Goal: Task Accomplishment & Management: Complete application form

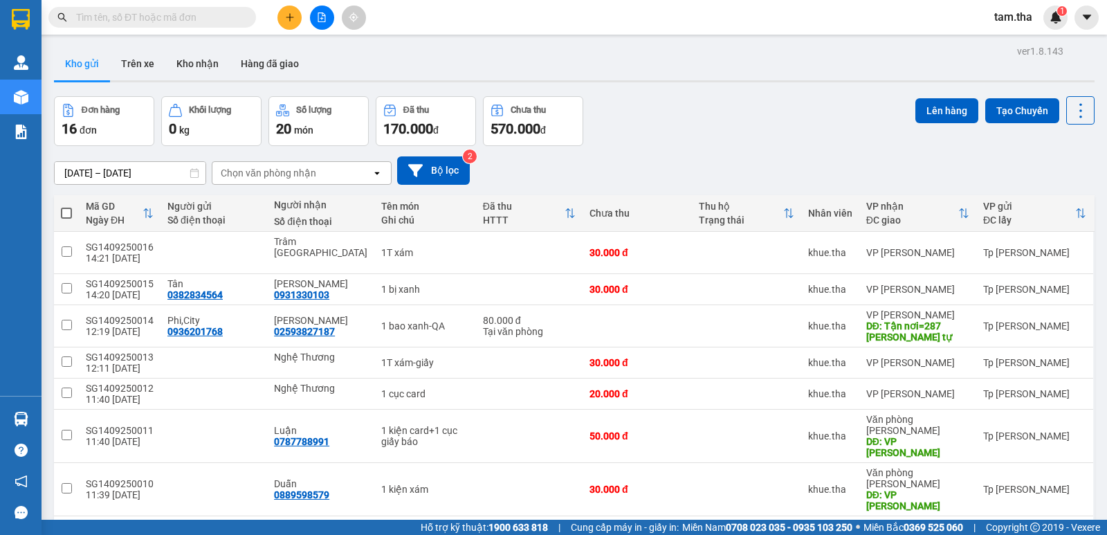
click at [192, 20] on input "text" at bounding box center [157, 17] width 163 height 15
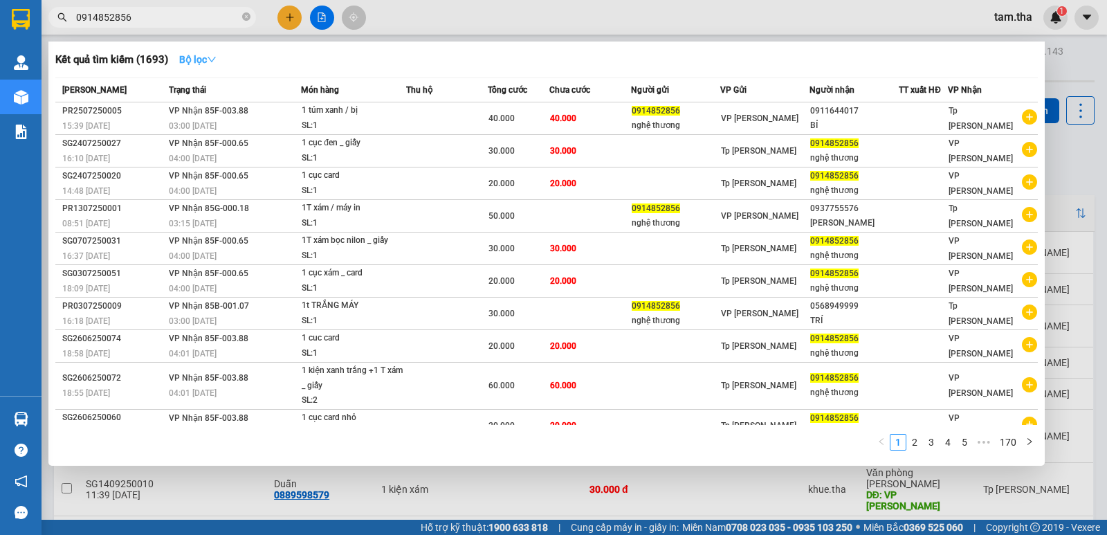
type input "0914852856"
click at [204, 65] on strong "Bộ lọc" at bounding box center [197, 59] width 37 height 11
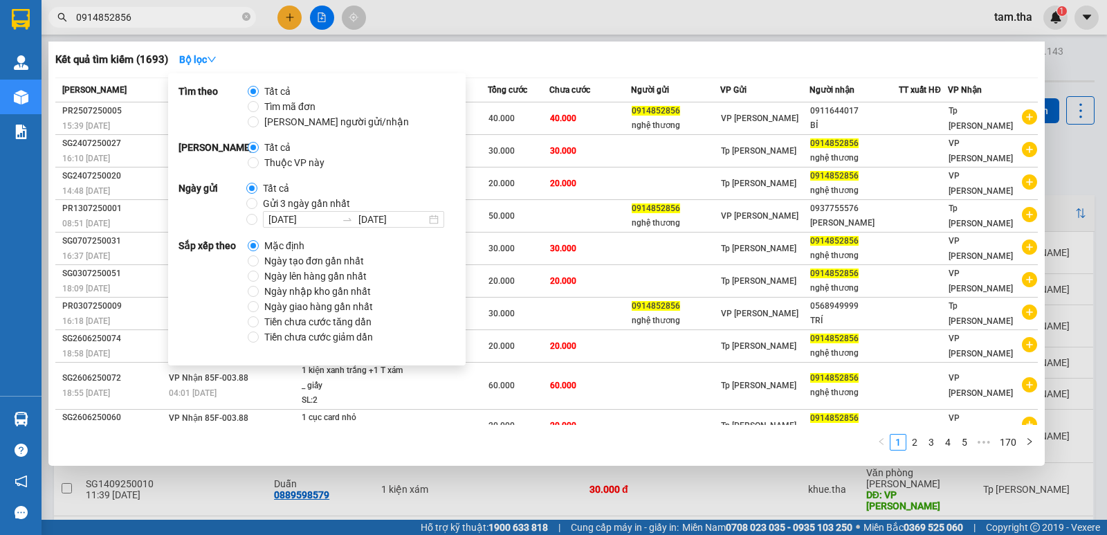
click at [288, 200] on span "Gửi 3 ngày gần nhất" at bounding box center [306, 203] width 98 height 15
click at [257, 200] on input "Gửi 3 ngày gần nhất" at bounding box center [251, 203] width 11 height 11
radio input "true"
radio input "false"
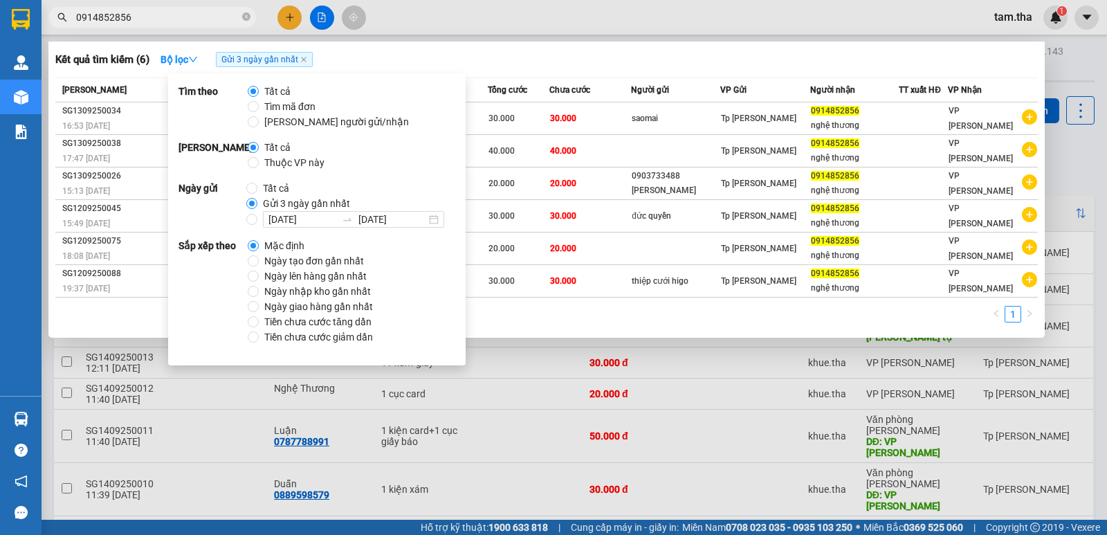
click at [488, 56] on div "Kết quả tìm kiếm ( 6 ) Bộ lọc Gửi 3 ngày gần nhất" at bounding box center [546, 59] width 983 height 22
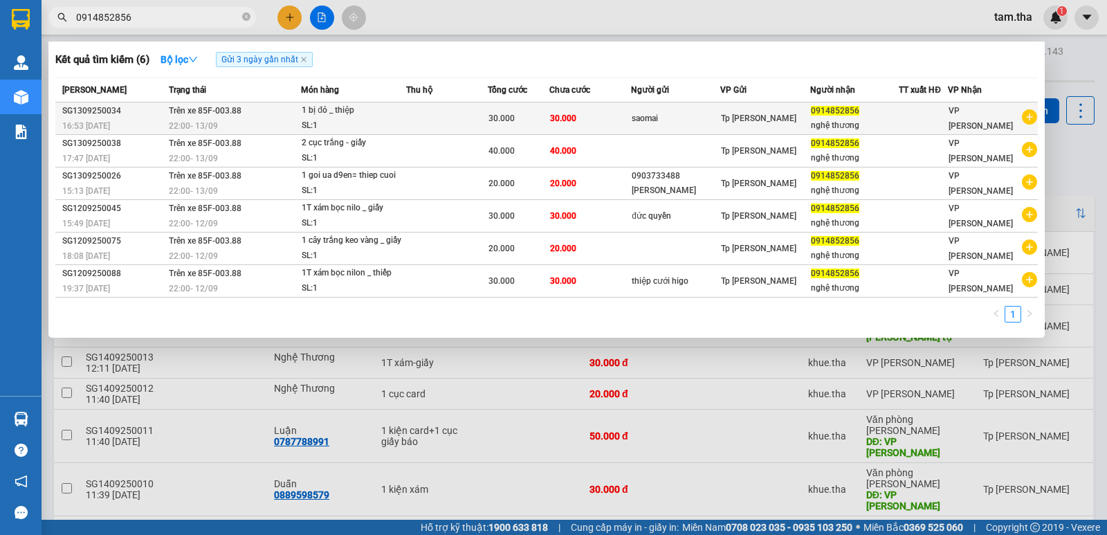
click at [401, 119] on div "SL: 1" at bounding box center [354, 125] width 104 height 15
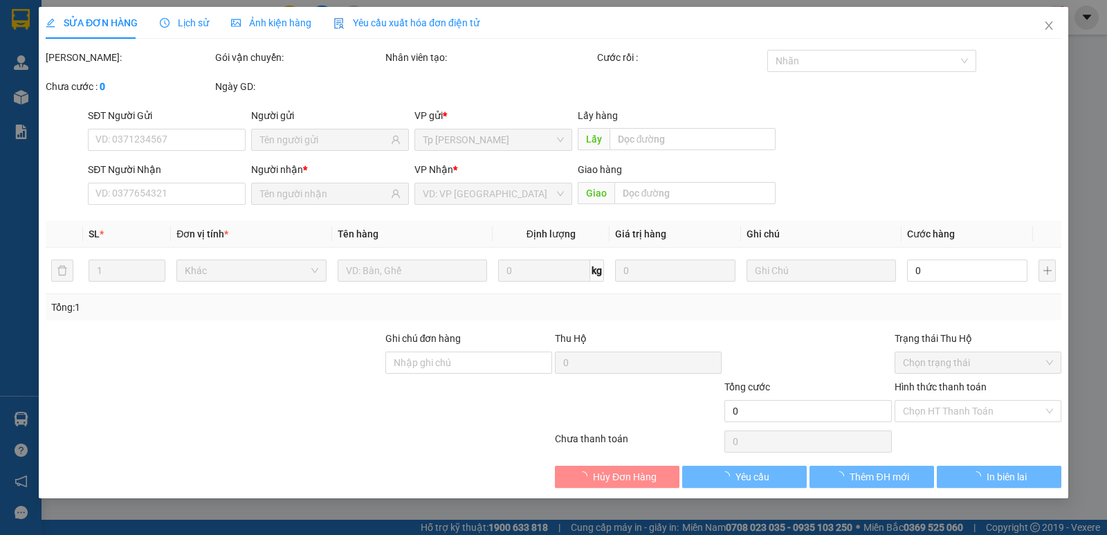
type input "0914852856"
type input "30.000"
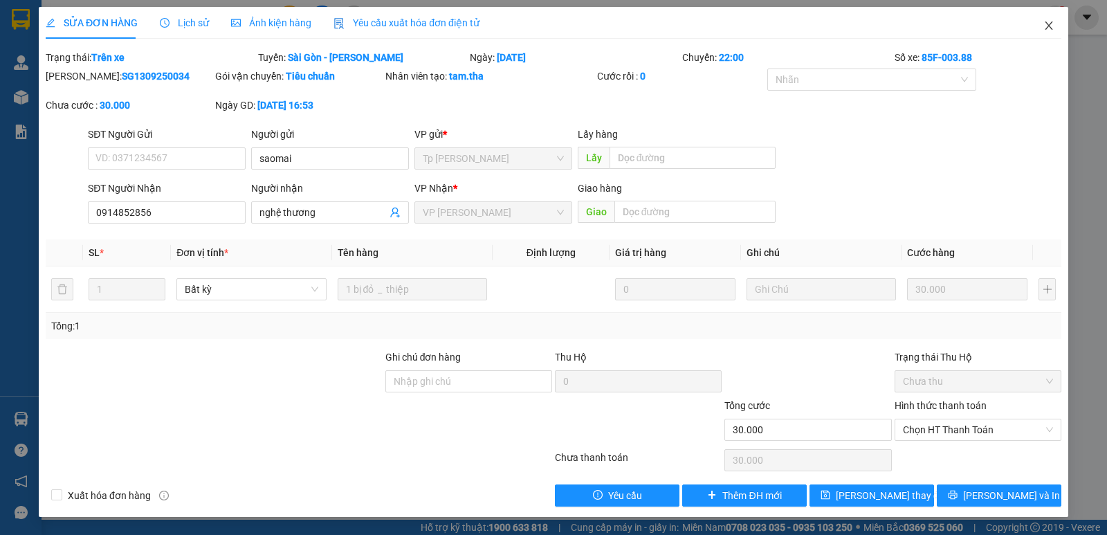
click at [1044, 30] on icon "close" at bounding box center [1049, 25] width 11 height 11
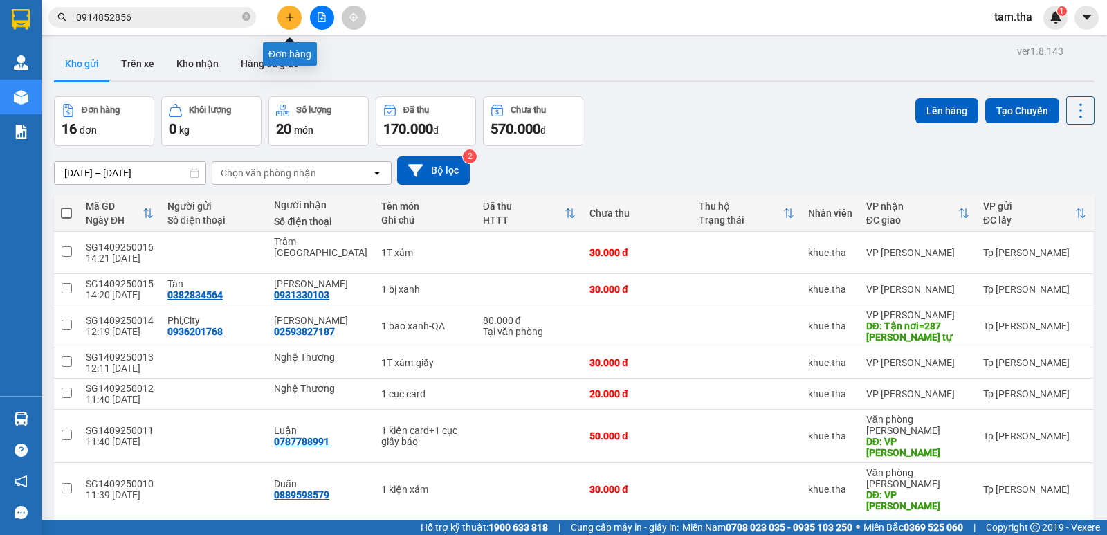
click at [288, 11] on button at bounding box center [289, 18] width 24 height 24
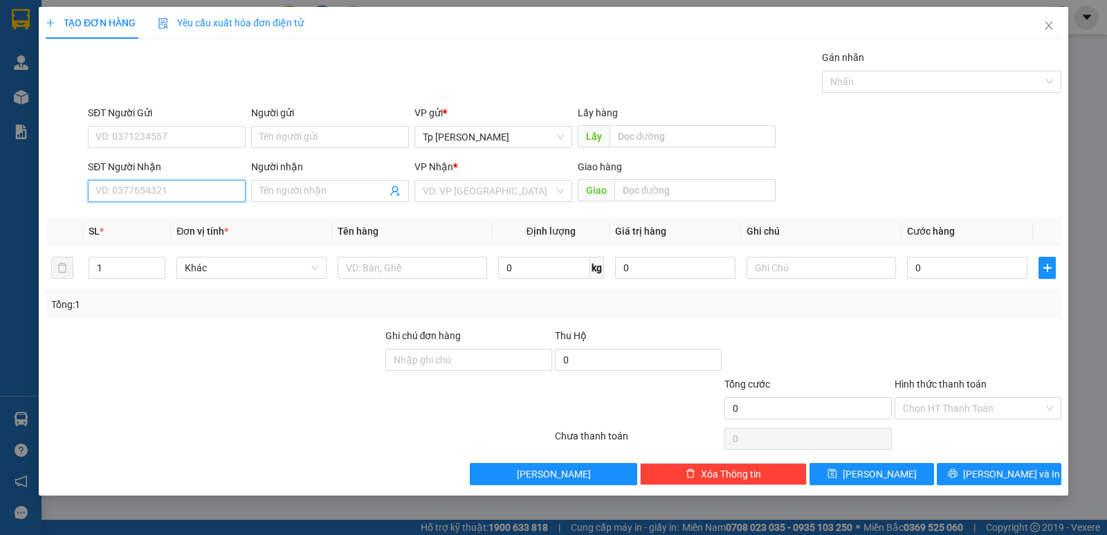
click at [165, 183] on input "SĐT Người Nhận" at bounding box center [167, 191] width 158 height 22
type input "0798391415"
click at [183, 212] on div "0798391415 - Khắc Thi" at bounding box center [166, 218] width 141 height 15
type input "Khắc Thi"
type input "0798391415"
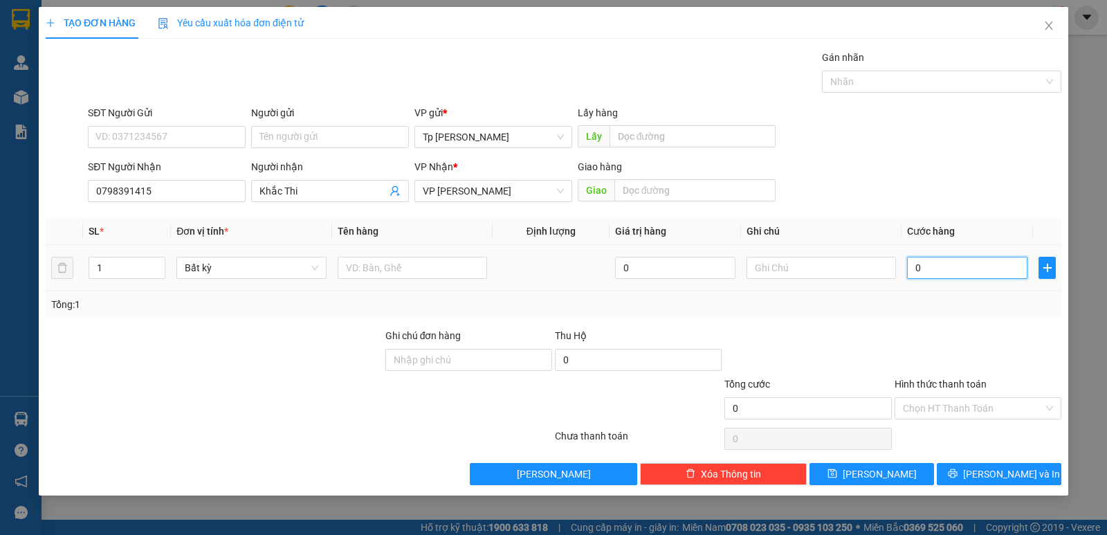
click at [938, 273] on input "0" at bounding box center [967, 268] width 120 height 22
click at [392, 273] on input "text" at bounding box center [412, 268] width 149 height 22
type input "1 bao máy in"
click at [912, 266] on input "0" at bounding box center [967, 268] width 120 height 22
type input "6"
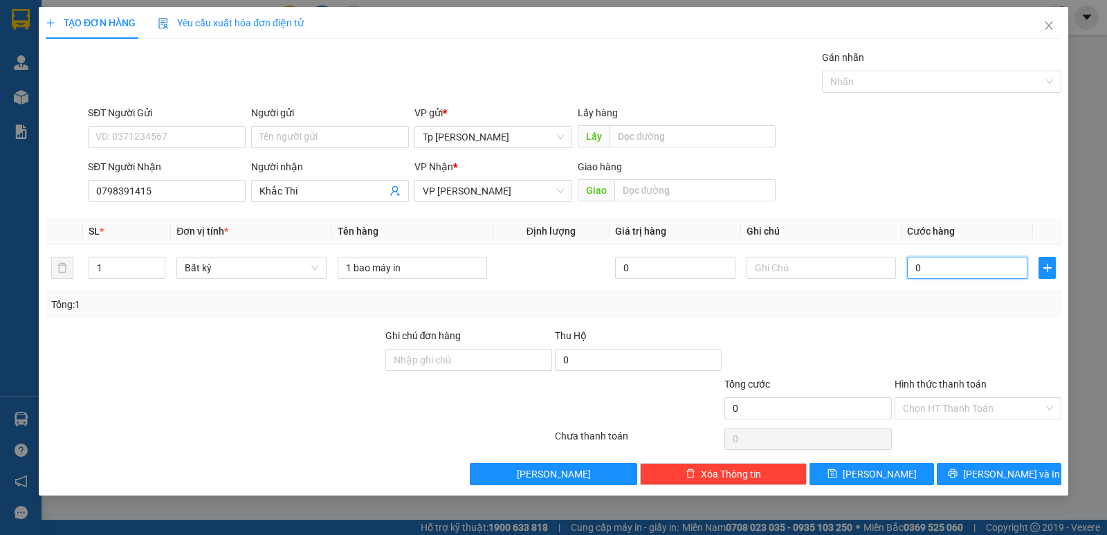
type input "6"
type input "6-"
type input "0"
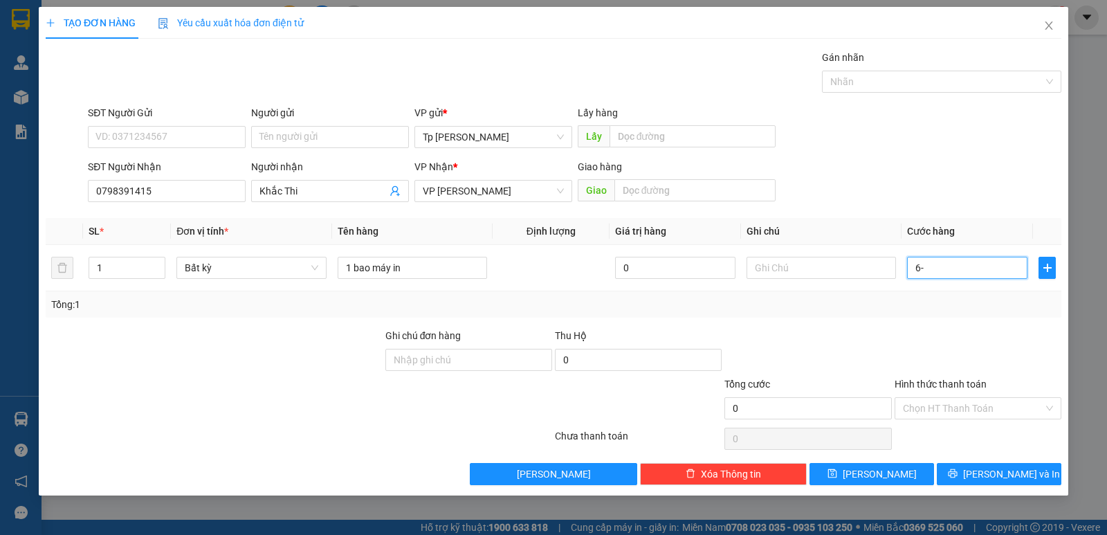
type input "6"
type input "60"
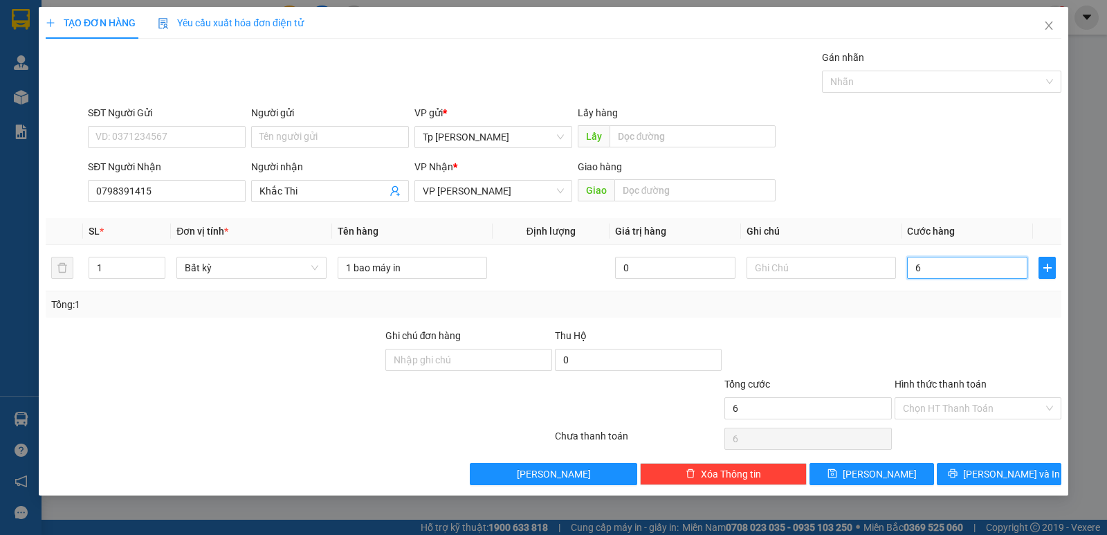
type input "60"
type input "600"
type input "6.000"
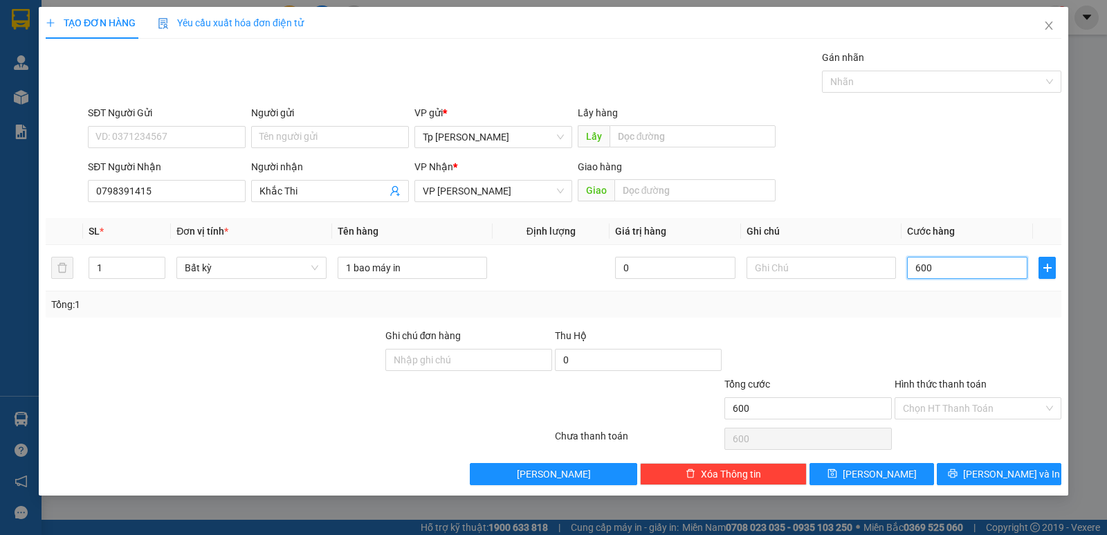
type input "6.000"
type input "60.000"
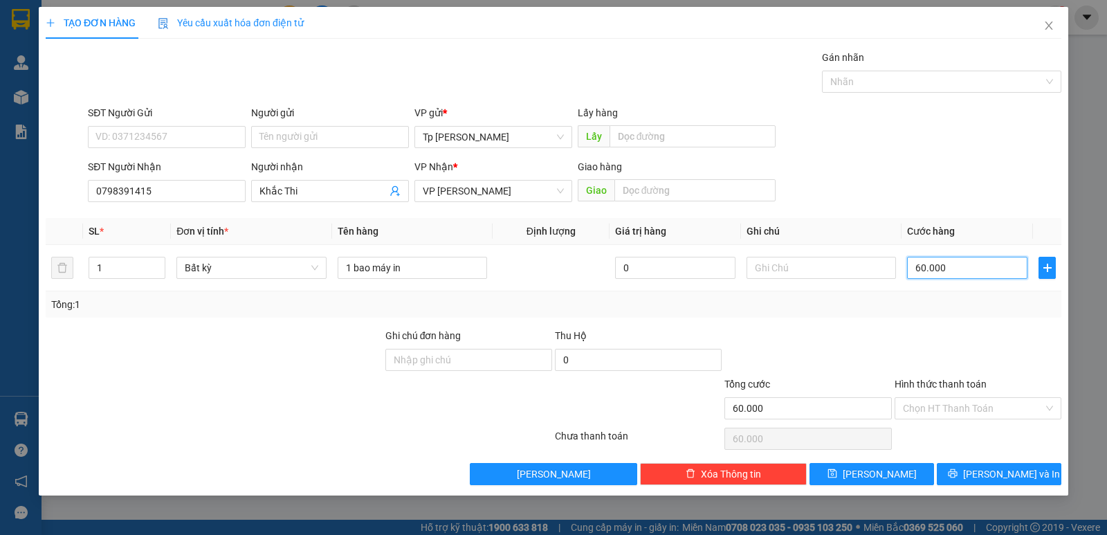
type input "60.000"
click at [567, 74] on div "Gói vận chuyển * Tiêu chuẩn Gán nhãn Nhãn" at bounding box center [574, 74] width 979 height 48
click at [983, 482] on button "[PERSON_NAME] và In" at bounding box center [999, 474] width 125 height 22
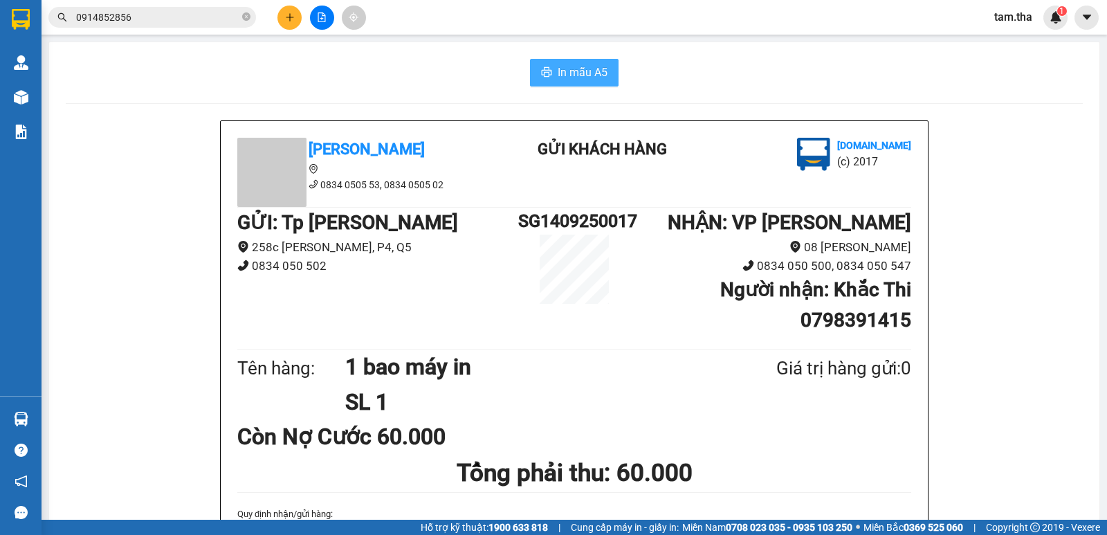
click at [570, 81] on span "In mẫu A5" at bounding box center [583, 72] width 50 height 17
click at [563, 65] on span "In mẫu A5" at bounding box center [583, 72] width 50 height 17
click at [564, 65] on span "In mẫu A5" at bounding box center [583, 72] width 50 height 17
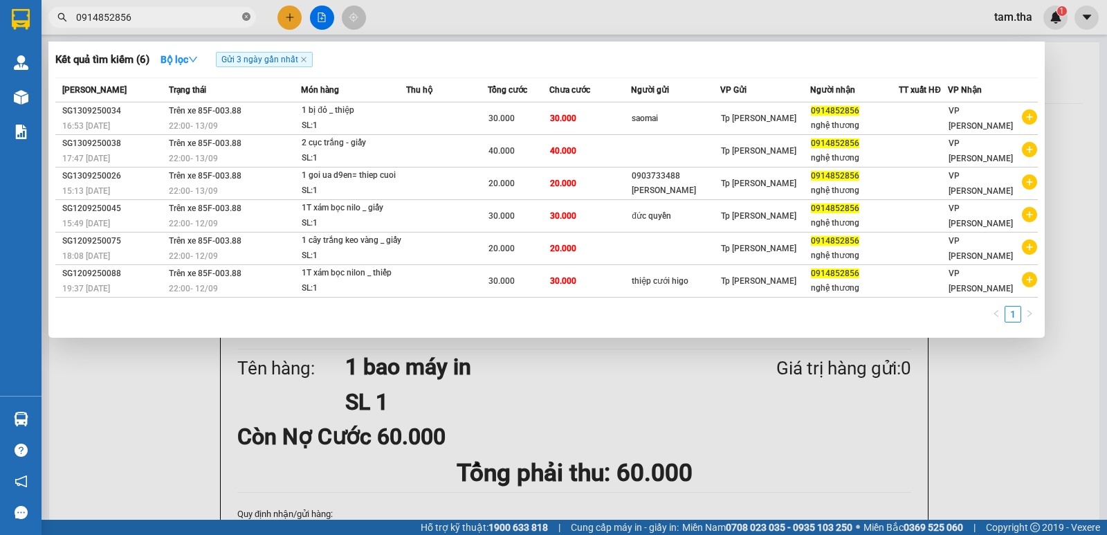
click at [247, 16] on icon "close-circle" at bounding box center [246, 16] width 8 height 8
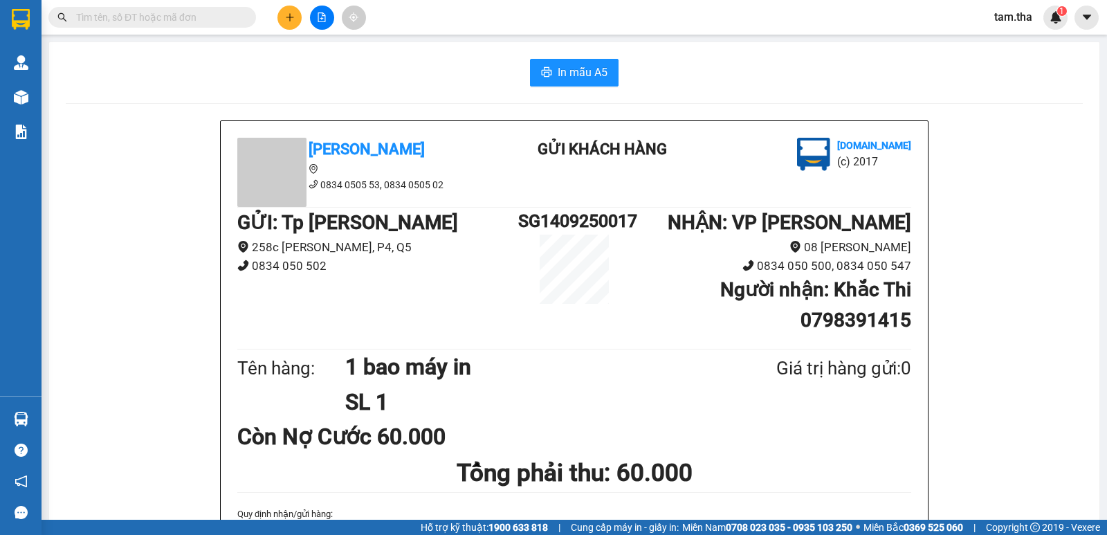
click at [282, 25] on button at bounding box center [289, 18] width 24 height 24
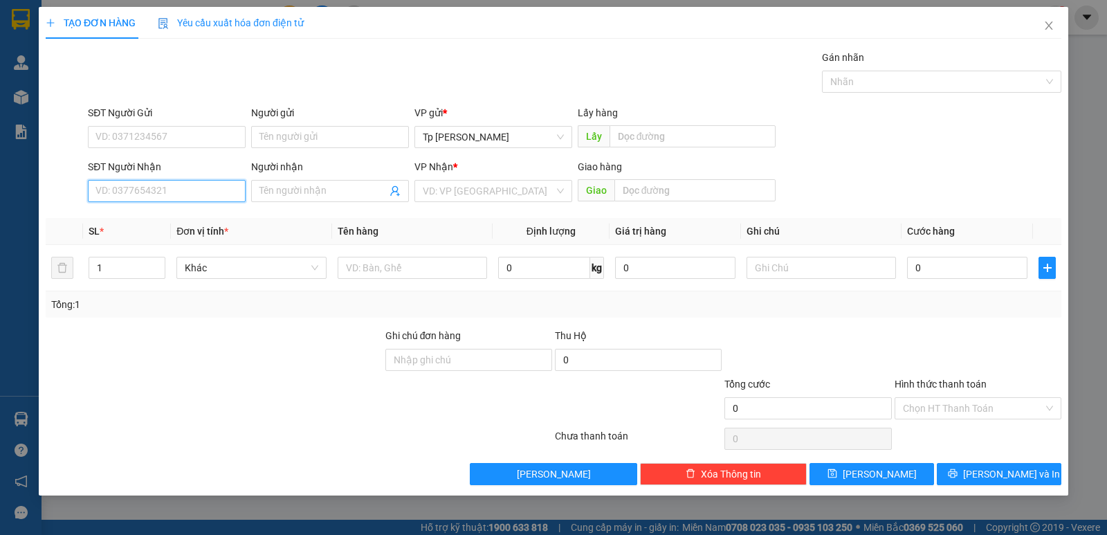
click at [167, 183] on input "SĐT Người Nhận" at bounding box center [167, 191] width 158 height 22
type input "0903335465"
drag, startPoint x: 197, startPoint y: 218, endPoint x: 209, endPoint y: 175, distance: 44.5
click at [199, 217] on div "0903335465 - MINH" at bounding box center [166, 218] width 141 height 15
type input "MINH"
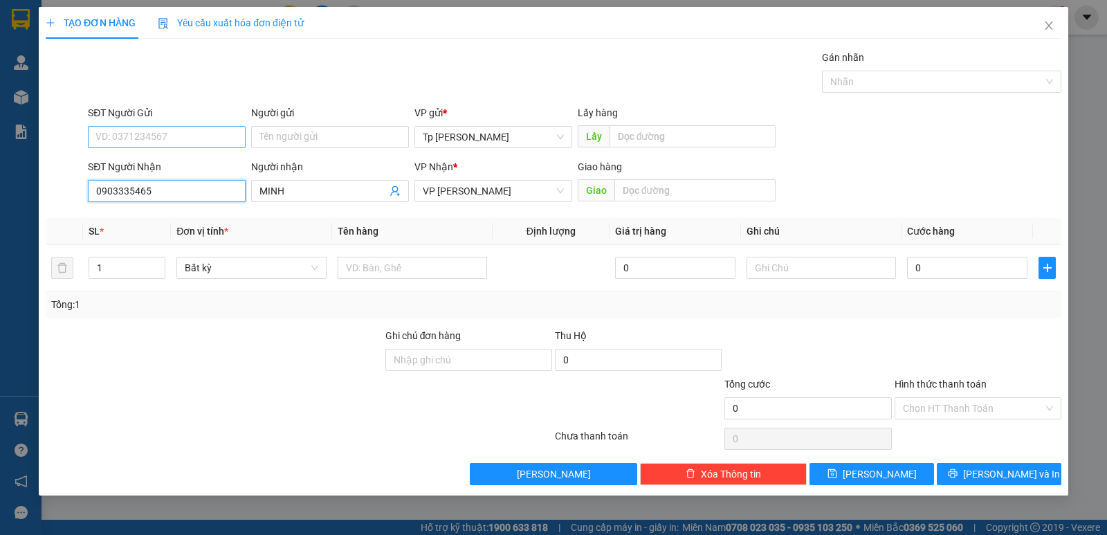
type input "0903335465"
click at [206, 147] on input "SĐT Người Gửi" at bounding box center [167, 137] width 158 height 22
click at [154, 168] on div "0906850160 - Duy" at bounding box center [166, 164] width 141 height 15
type input "0906850160"
type input "Duy"
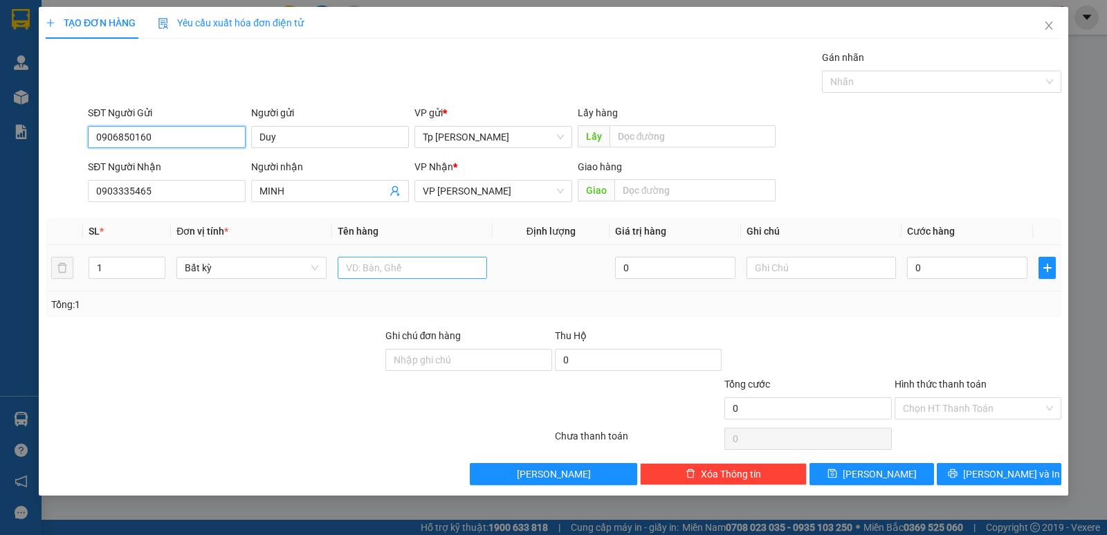
type input "0906850160"
drag, startPoint x: 383, startPoint y: 270, endPoint x: 452, endPoint y: 255, distance: 70.9
click at [389, 270] on input "text" at bounding box center [412, 268] width 149 height 22
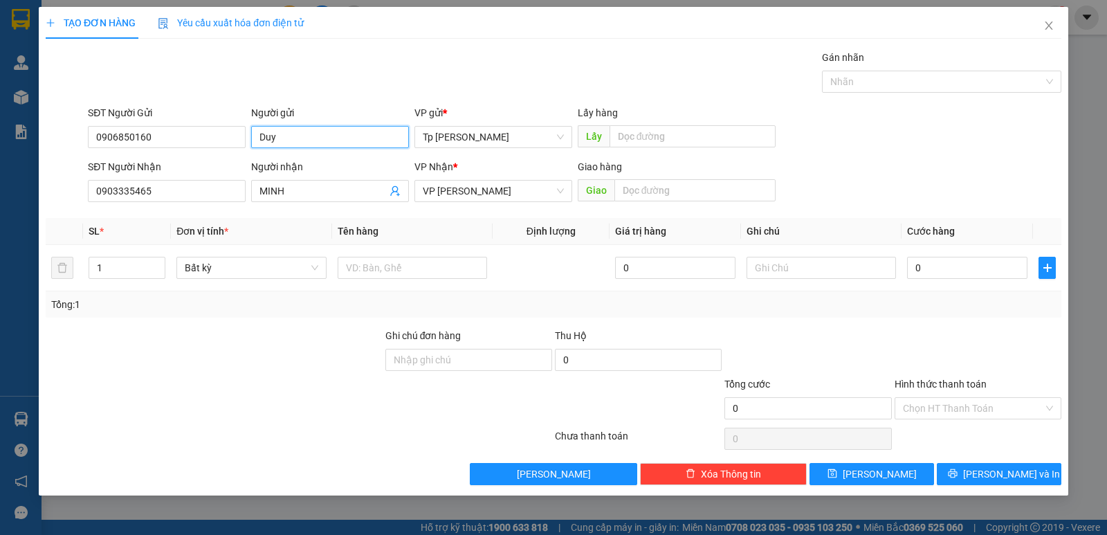
drag, startPoint x: 309, startPoint y: 145, endPoint x: 139, endPoint y: 125, distance: 171.3
click at [142, 125] on div "SĐT Người Gửi 0906850160 Người gửi [PERSON_NAME] VP gửi * Tp [PERSON_NAME] Lấy …" at bounding box center [574, 129] width 979 height 48
type input "y"
type input "ỵ"
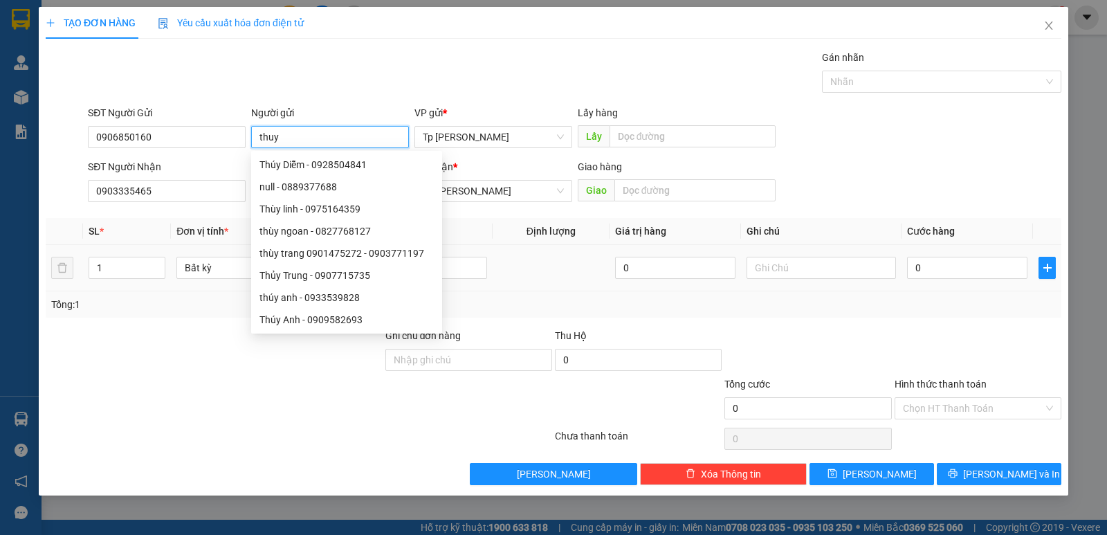
type input "thuy"
drag, startPoint x: 464, startPoint y: 252, endPoint x: 446, endPoint y: 269, distance: 24.5
click at [457, 255] on td at bounding box center [412, 268] width 161 height 46
click at [446, 269] on input "text" at bounding box center [412, 268] width 149 height 22
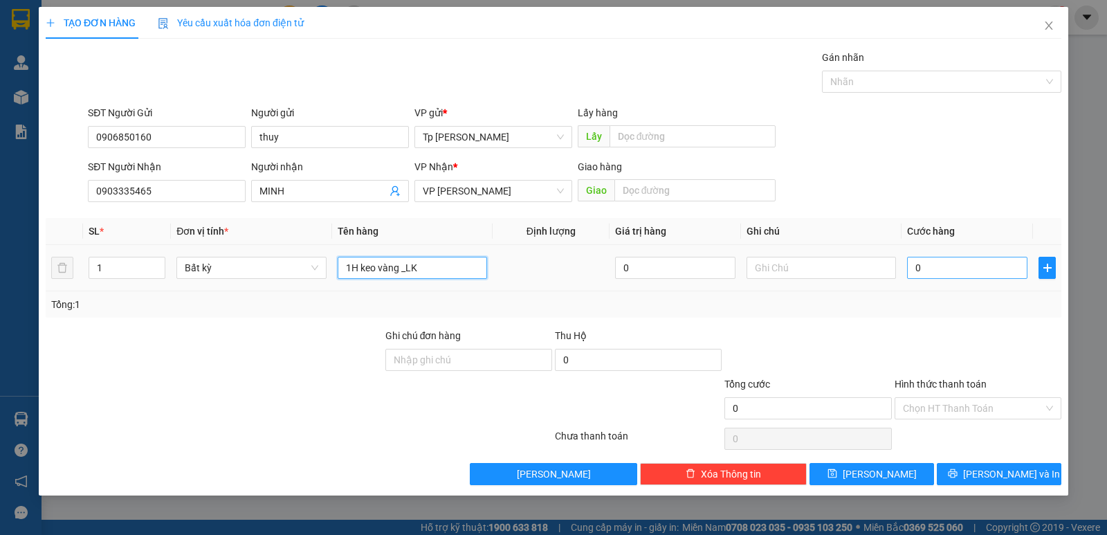
type input "1H keo vàng _LK"
type input "3"
type input "30"
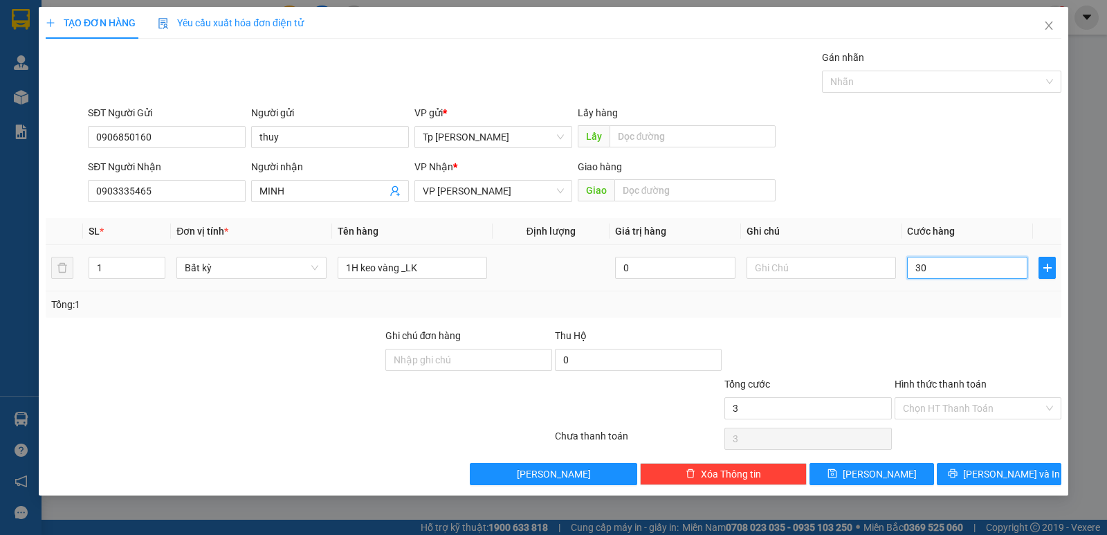
type input "30"
type input "30.000"
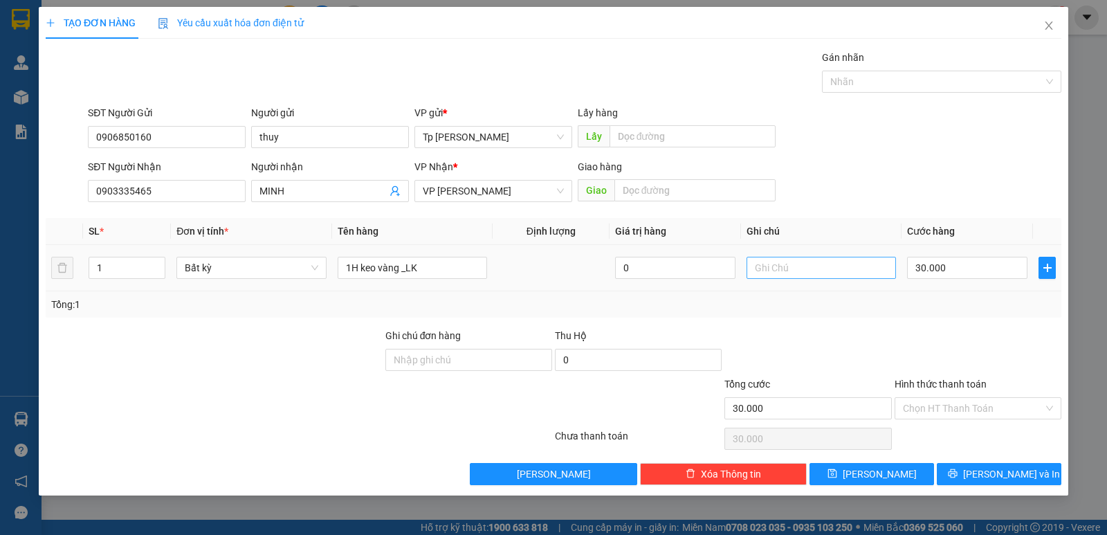
drag, startPoint x: 945, startPoint y: 256, endPoint x: 891, endPoint y: 268, distance: 54.6
click at [891, 268] on tr "1 Bất kỳ 1H keo vàng _LK 0 30.000" at bounding box center [554, 268] width 1016 height 46
click at [963, 268] on input "30.000" at bounding box center [967, 268] width 120 height 22
type input "2"
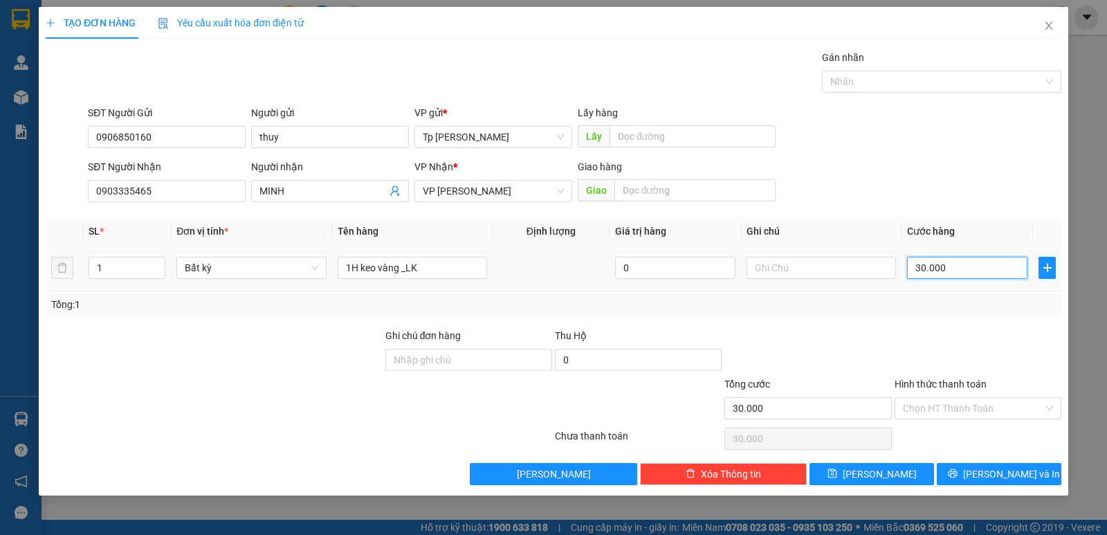
type input "2"
type input "20"
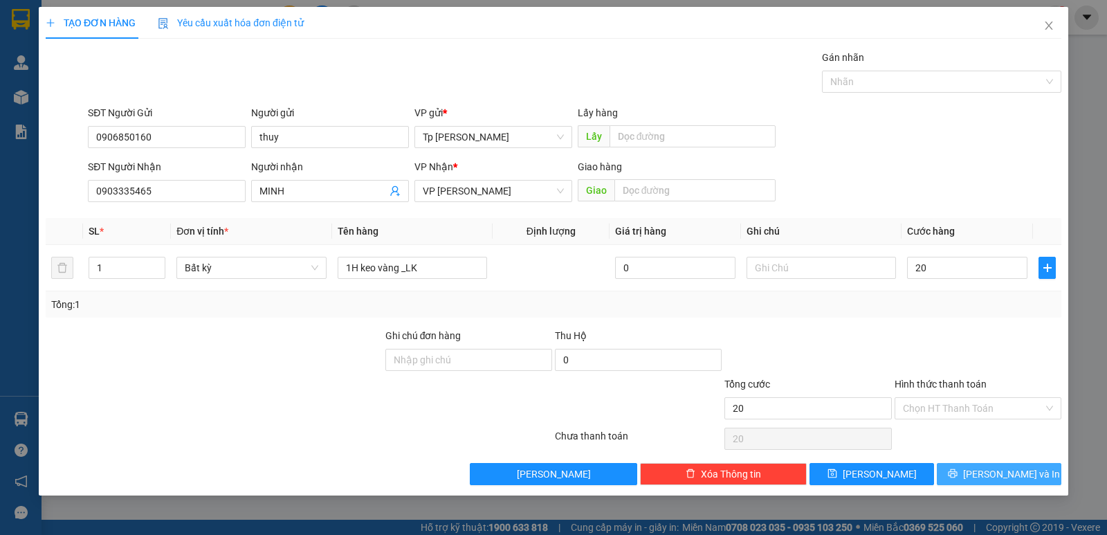
type input "20.000"
click at [1020, 478] on span "[PERSON_NAME] và In" at bounding box center [1011, 473] width 97 height 15
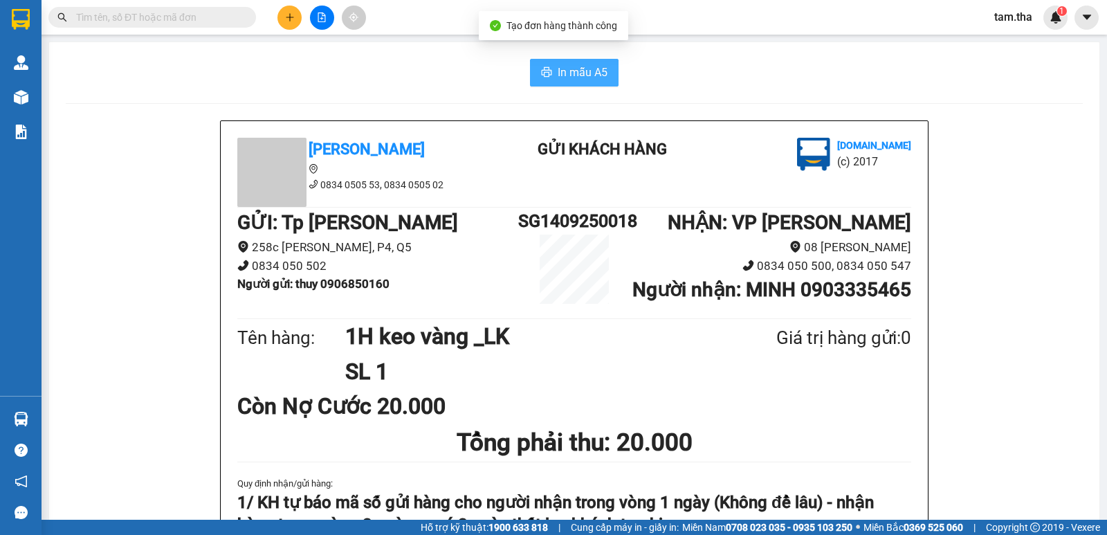
click at [585, 78] on span "In mẫu A5" at bounding box center [583, 72] width 50 height 17
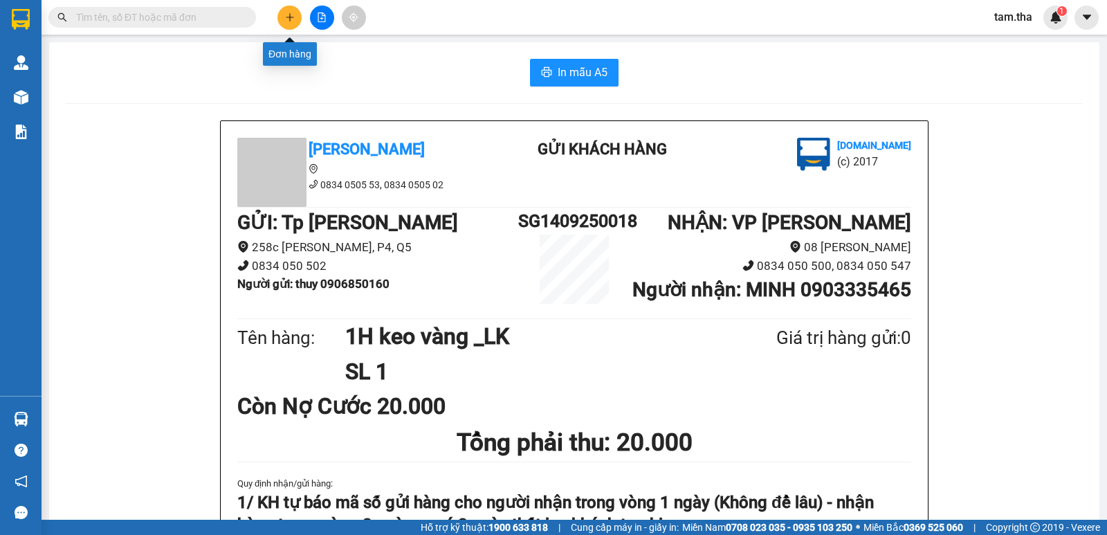
click at [285, 17] on icon "plus" at bounding box center [290, 17] width 10 height 10
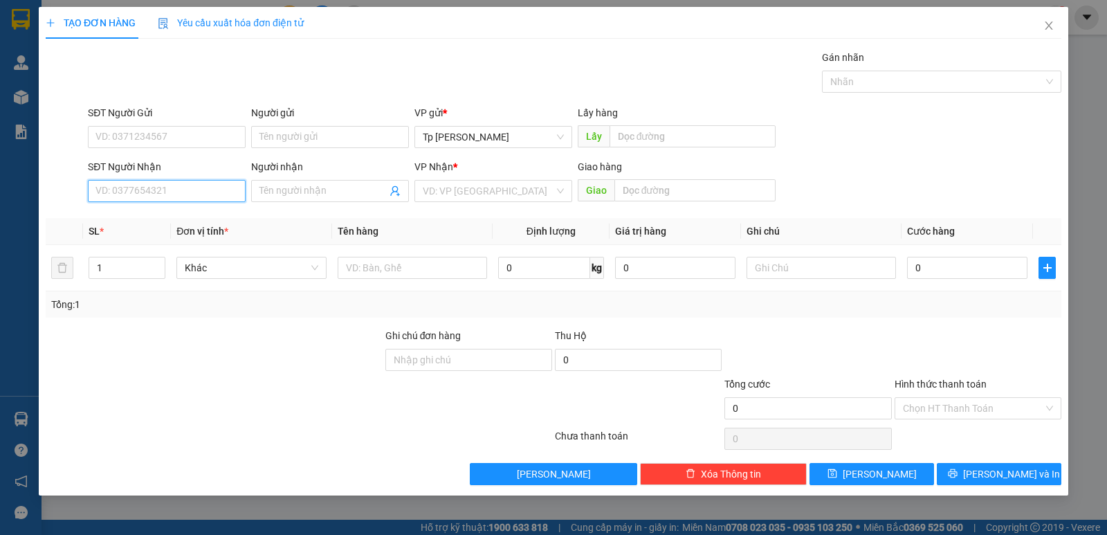
click at [156, 192] on input "SĐT Người Nhận" at bounding box center [167, 191] width 158 height 22
drag, startPoint x: 151, startPoint y: 224, endPoint x: 282, endPoint y: 170, distance: 141.5
click at [152, 225] on div "0944030177 - ( chị tư)" at bounding box center [166, 218] width 141 height 15
type input "0944030177"
type input "( chị tư)"
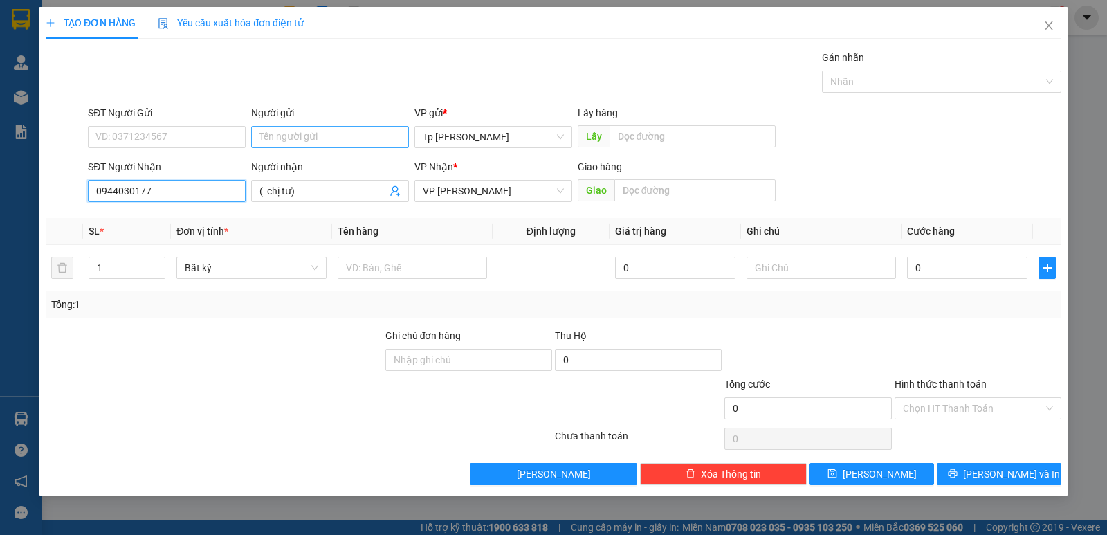
type input "0944030177"
click at [289, 143] on input "Người gửi" at bounding box center [330, 137] width 158 height 22
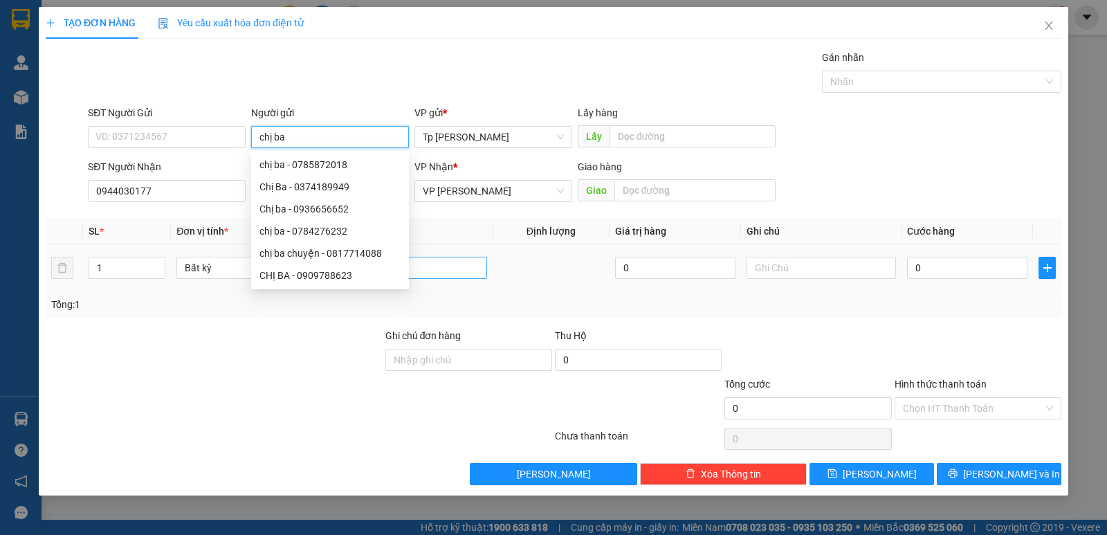
type input "chị ba"
click at [470, 271] on input "text" at bounding box center [412, 268] width 149 height 22
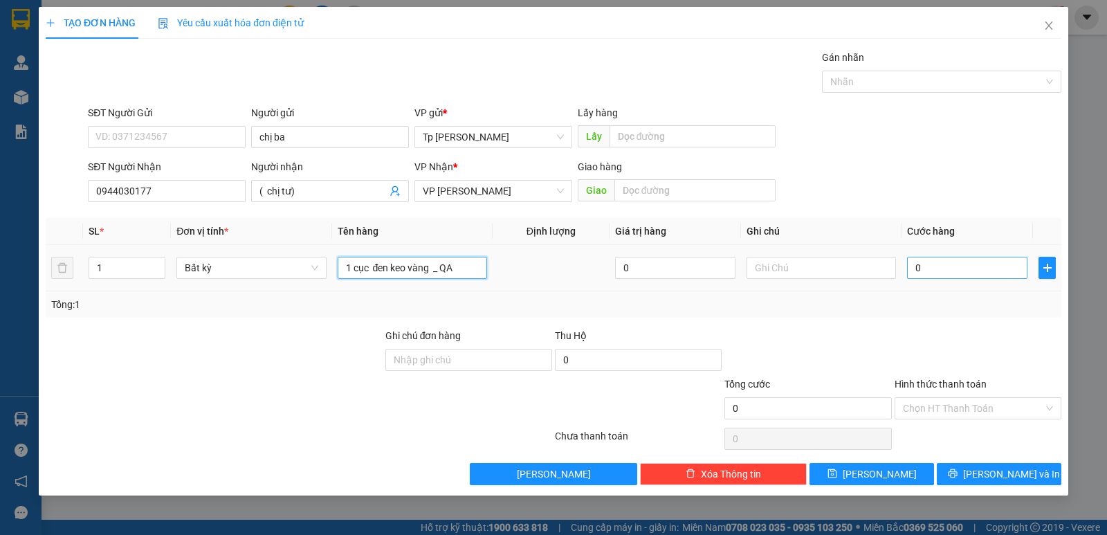
type input "1 cục đen keo vàng _ QA"
click at [961, 272] on input "0" at bounding box center [967, 268] width 120 height 22
type input "4"
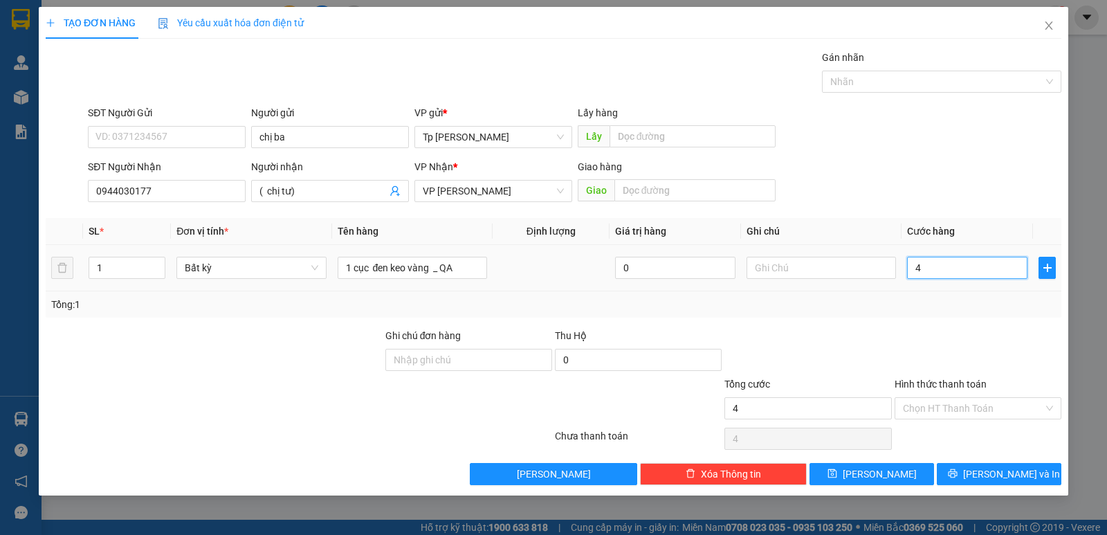
type input "40"
type input "40.000"
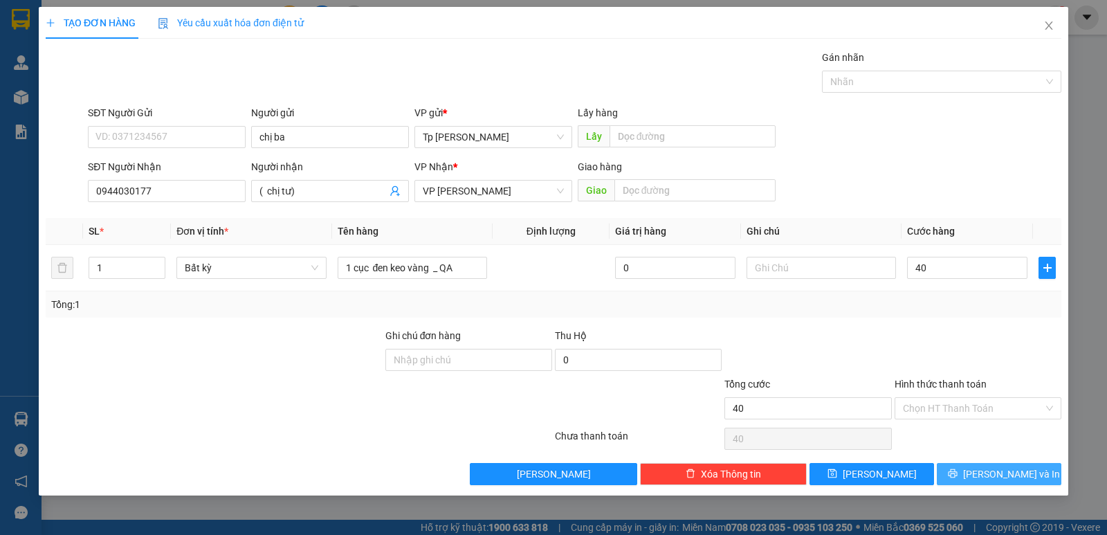
type input "40.000"
click at [994, 482] on button "[PERSON_NAME] và In" at bounding box center [999, 474] width 125 height 22
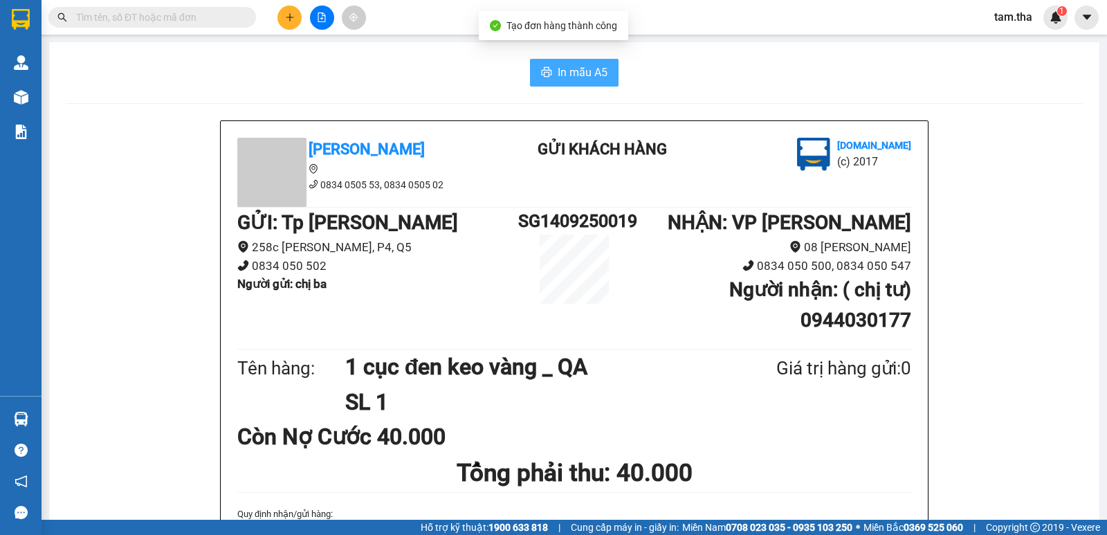
click at [541, 69] on icon "printer" at bounding box center [546, 71] width 11 height 11
